Goal: Task Accomplishment & Management: Complete application form

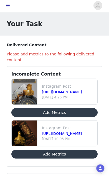
click at [68, 150] on button "Add Metrics" at bounding box center [54, 154] width 86 height 9
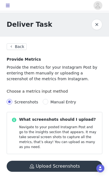
click at [64, 161] on button "Upload Screenshots" at bounding box center [54, 166] width 95 height 11
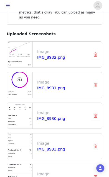
scroll to position [141, 0]
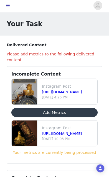
click at [74, 90] on link "[URL][DOMAIN_NAME]" at bounding box center [62, 92] width 40 height 4
click at [69, 110] on button "Add Metrics" at bounding box center [54, 112] width 86 height 9
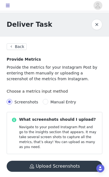
click at [68, 165] on button "Upload Screenshots" at bounding box center [54, 166] width 95 height 11
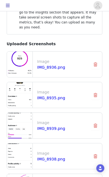
scroll to position [141, 0]
